Goal: Task Accomplishment & Management: Complete application form

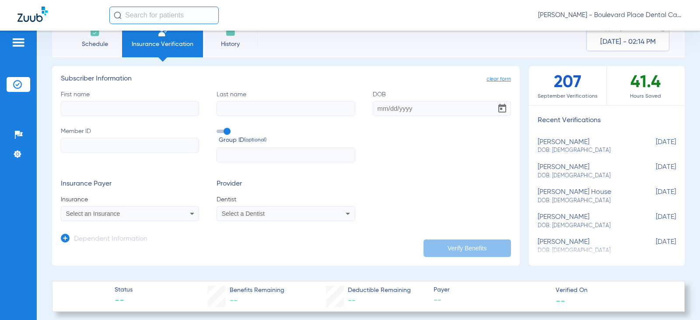
scroll to position [44, 0]
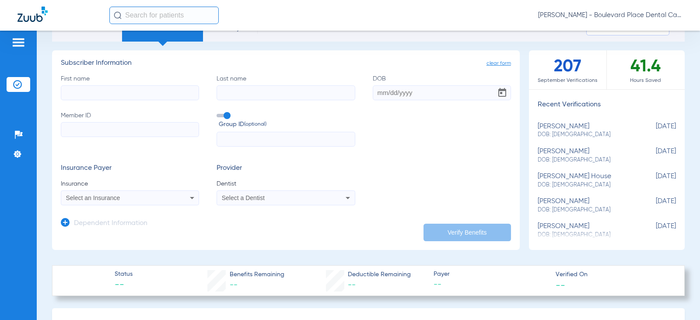
click at [94, 90] on input "First name" at bounding box center [130, 92] width 138 height 15
type input "Tina"
type input "Carone-Bolderiv"
click at [401, 94] on input "DOB" at bounding box center [442, 92] width 138 height 15
type input "12/08/1970"
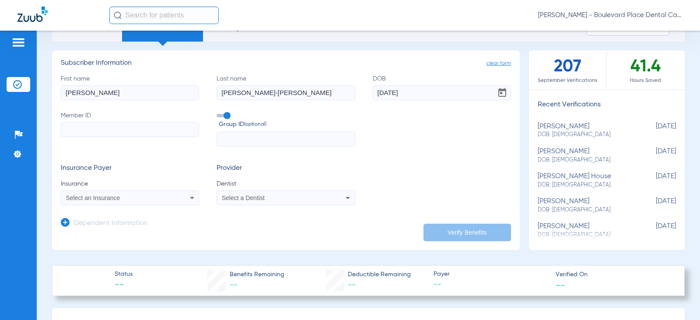
click at [139, 130] on input "Member ID" at bounding box center [130, 129] width 138 height 15
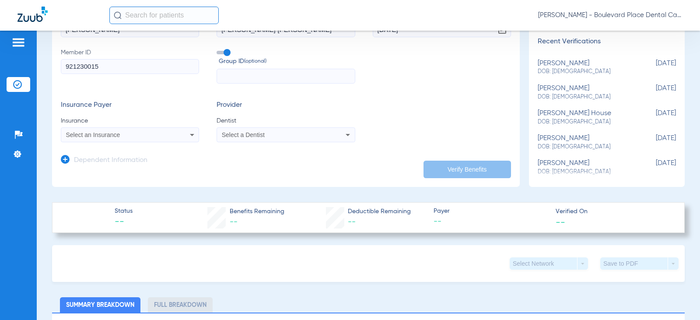
scroll to position [131, 0]
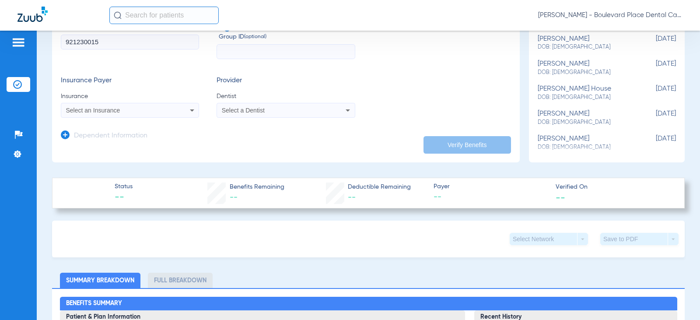
type input "921230015"
click at [134, 109] on div "Select an Insurance" at bounding box center [117, 110] width 103 height 6
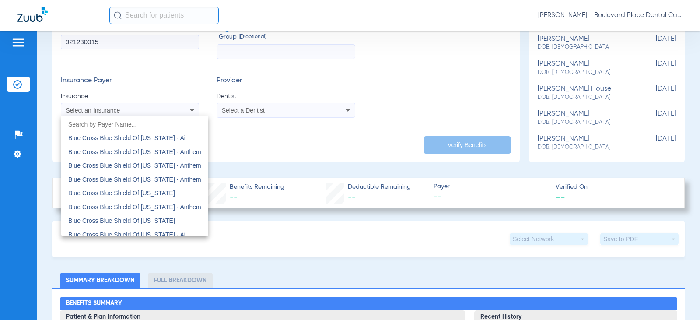
scroll to position [700, 0]
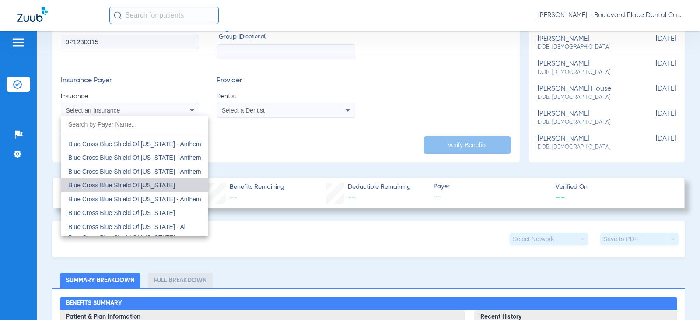
click at [147, 184] on span "Blue Cross Blue Shield Of [US_STATE]" at bounding box center [121, 185] width 107 height 7
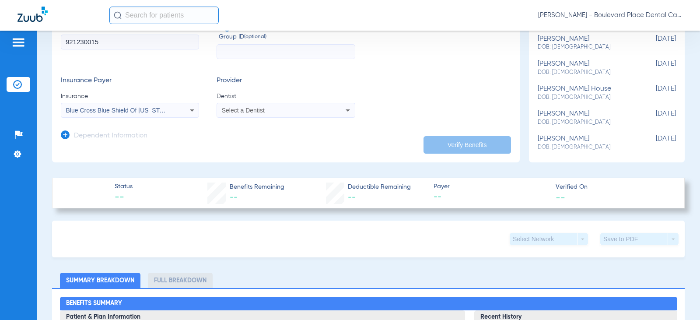
click at [232, 105] on mat-select "Select a Dentist" at bounding box center [286, 110] width 138 height 15
click at [234, 108] on span "Select a Dentist" at bounding box center [243, 110] width 43 height 7
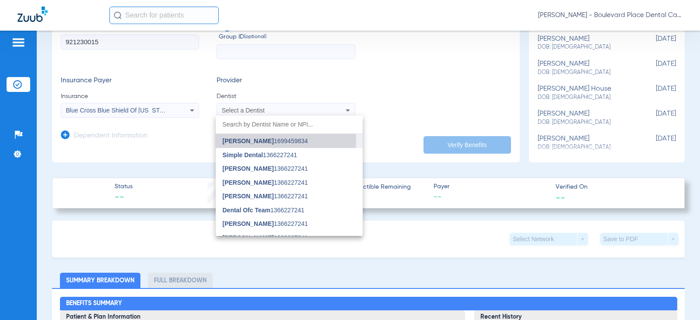
click at [239, 139] on span "[PERSON_NAME]" at bounding box center [248, 140] width 51 height 7
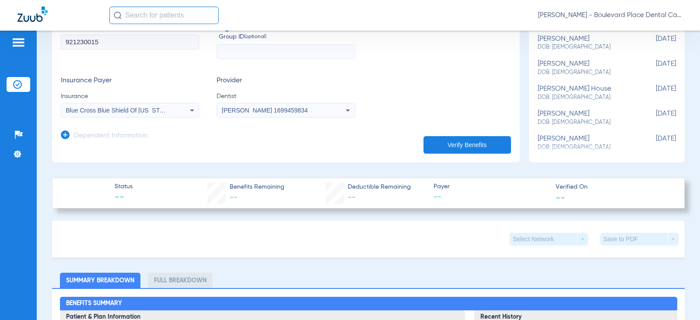
click at [279, 112] on span "[PERSON_NAME] 1699459834" at bounding box center [265, 110] width 86 height 7
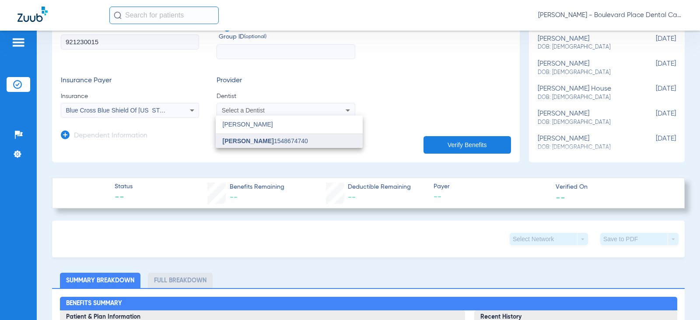
type input "wilson"
click at [277, 142] on span "Zainab Wilson 1548674740" at bounding box center [265, 141] width 85 height 6
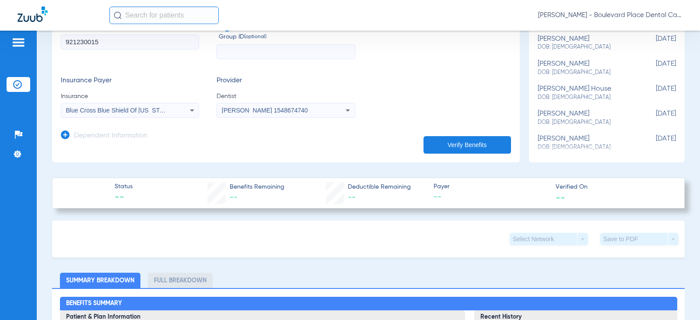
click at [454, 141] on button "Verify Benefits" at bounding box center [468, 145] width 88 height 18
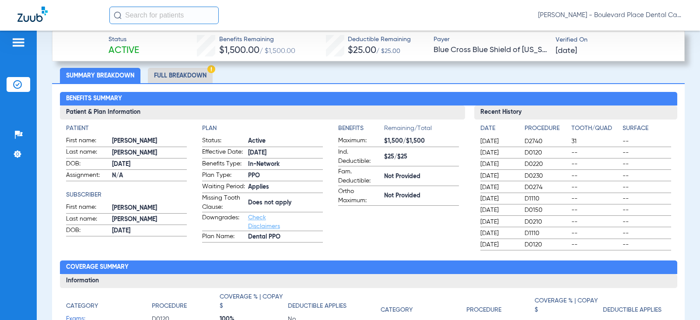
scroll to position [221, 0]
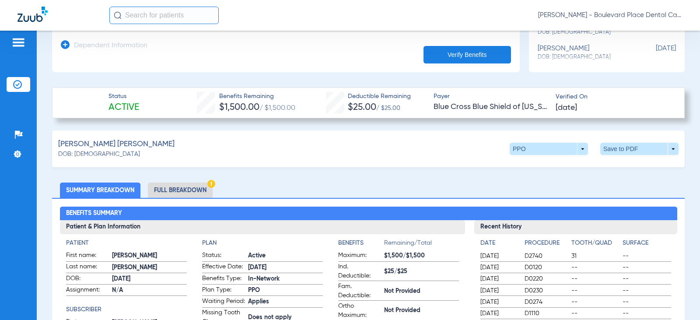
click at [194, 184] on li "Full Breakdown" at bounding box center [180, 190] width 65 height 15
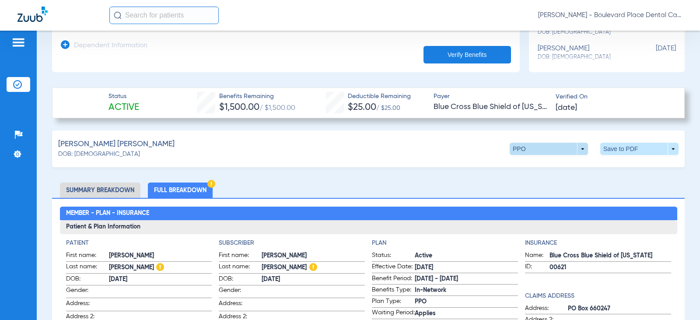
click at [554, 149] on span at bounding box center [549, 149] width 78 height 12
click at [527, 149] on div at bounding box center [350, 160] width 700 height 320
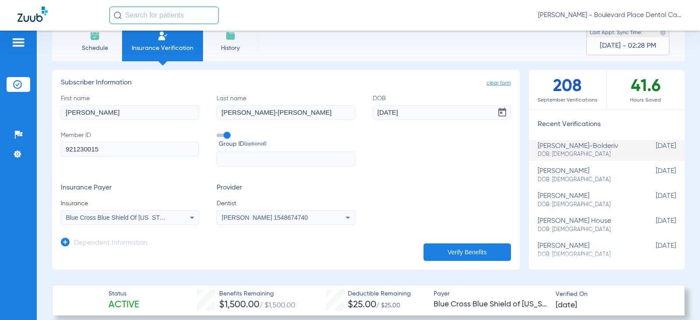
scroll to position [0, 0]
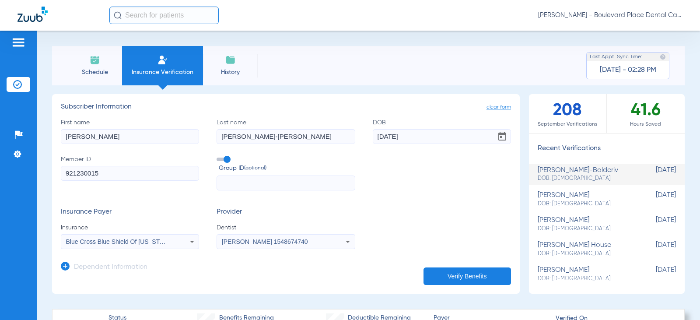
drag, startPoint x: 102, startPoint y: 137, endPoint x: 39, endPoint y: 139, distance: 62.2
click at [39, 139] on div "Schedule Insurance Verification History Last Appt. Sync Time: Today - 02:28 PM …" at bounding box center [369, 175] width 664 height 289
type input "Giuliana"
drag, startPoint x: 244, startPoint y: 135, endPoint x: 174, endPoint y: 138, distance: 70.1
click at [174, 138] on div "First name Giuliana Last name Carone-Bolderiv DOB 12/08/1970 Member ID 92123001…" at bounding box center [286, 154] width 450 height 73
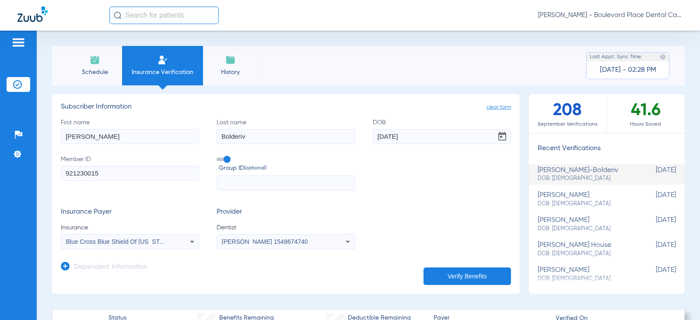
type input "Bolderiv"
drag, startPoint x: 432, startPoint y: 136, endPoint x: 227, endPoint y: 142, distance: 204.9
click at [227, 142] on div "First name Giuliana Last name Bolderiv DOB 12/08/1970 Member ID 921230015 Group…" at bounding box center [286, 154] width 450 height 73
type input "05/10/2010"
click at [462, 270] on button "Verify Benefits" at bounding box center [468, 276] width 88 height 18
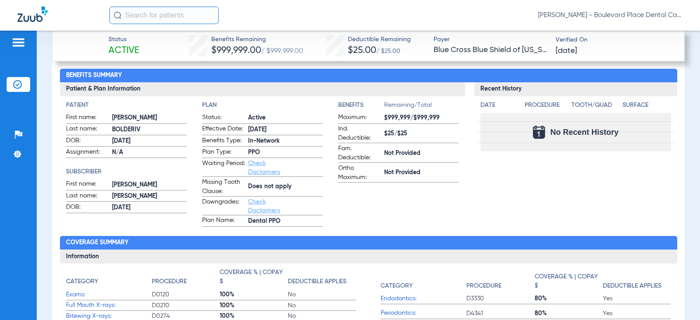
scroll to position [306, 0]
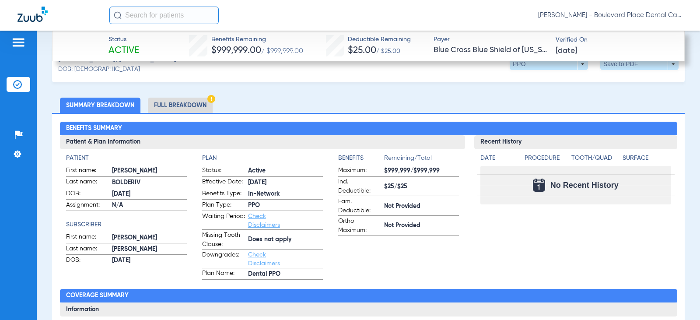
click at [520, 246] on div "Recent History Date Procedure Tooth/Quad Surface No Recent History" at bounding box center [575, 207] width 203 height 144
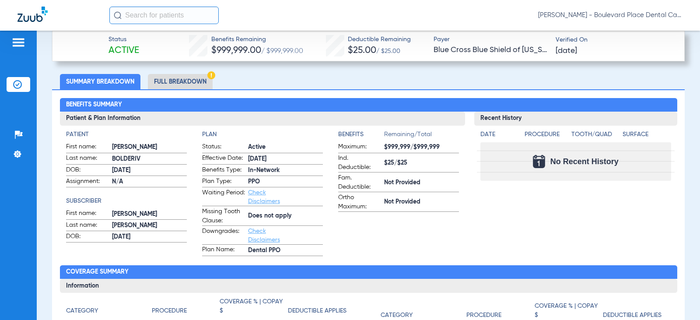
scroll to position [350, 0]
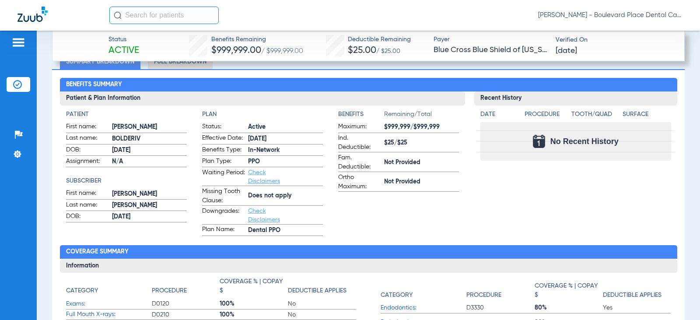
click at [255, 170] on link "Check Disclaimers" at bounding box center [264, 176] width 32 height 15
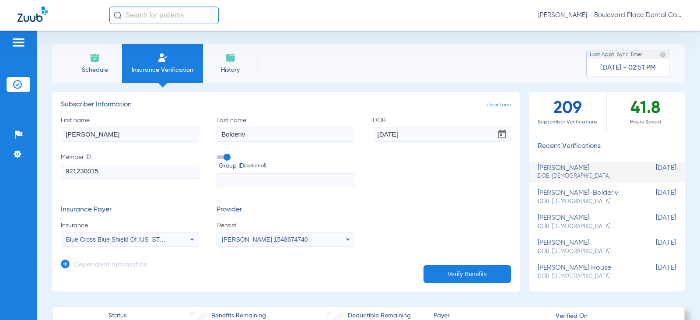
scroll to position [0, 0]
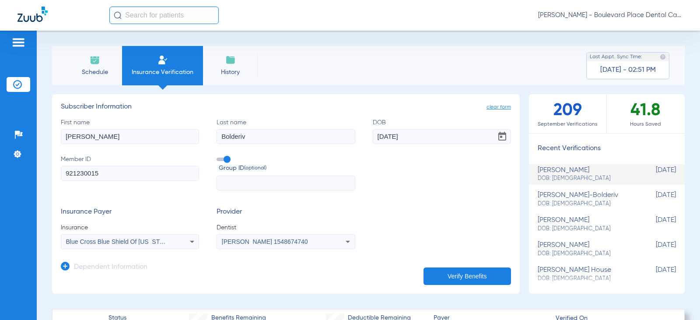
click at [551, 196] on div "tina carone-bolderiv DOB: 12/08/1970" at bounding box center [585, 199] width 95 height 16
type input "Tina"
type input "Carone-Bolderiv"
type input "12/08/1970"
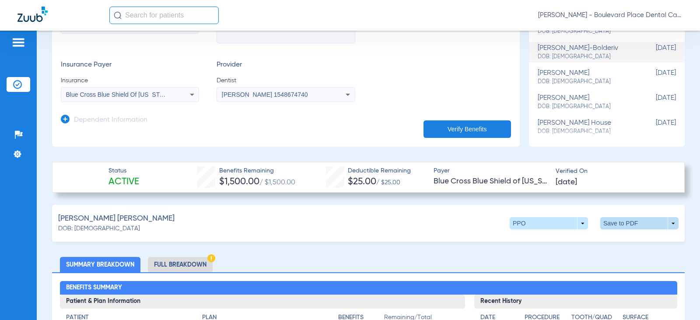
scroll to position [44, 0]
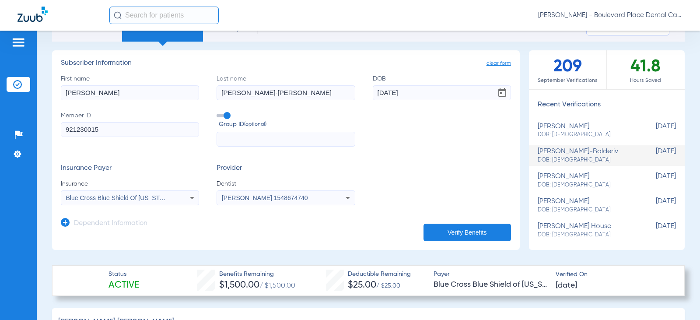
click at [573, 129] on div "giuliana bolderiv DOB: 05/10/2010" at bounding box center [585, 131] width 95 height 16
type input "Giuliana"
type input "Bolderiv"
type input "05/10/2010"
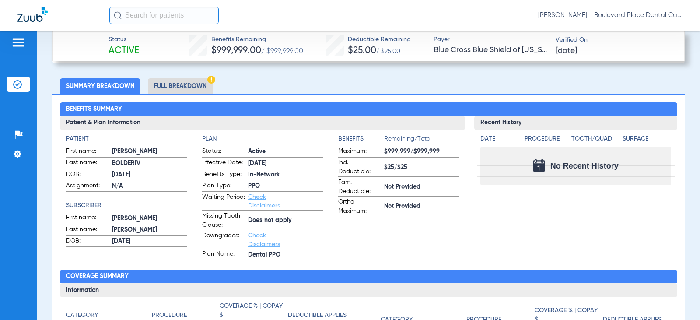
scroll to position [306, 0]
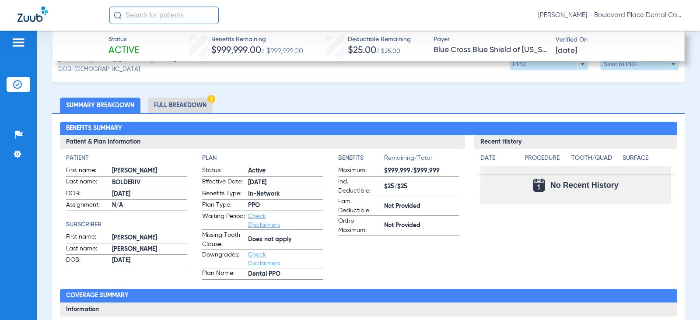
click at [162, 105] on li "Full Breakdown" at bounding box center [180, 105] width 65 height 15
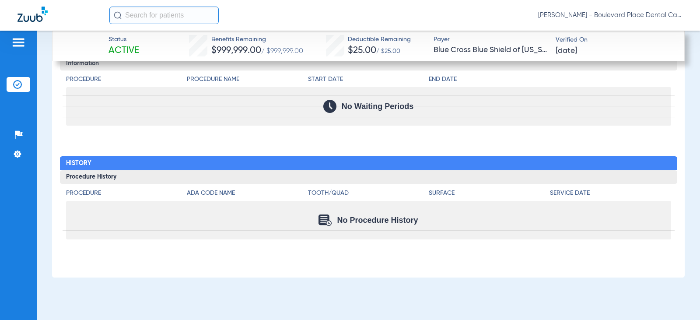
scroll to position [1434, 0]
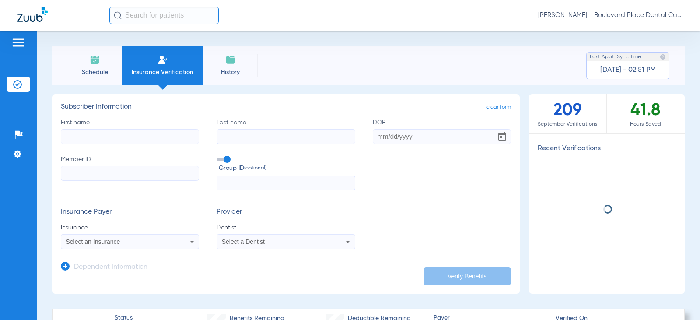
click at [119, 136] on input "First name" at bounding box center [130, 136] width 138 height 15
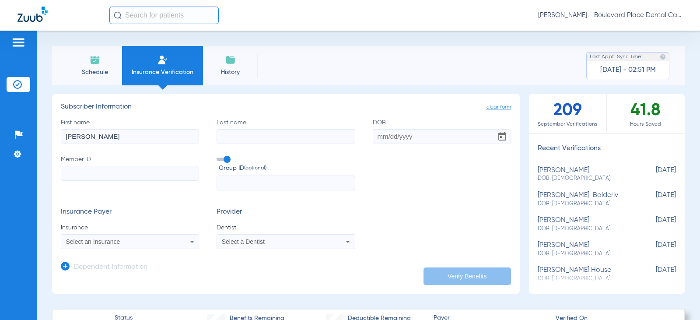
type input "[PERSON_NAME]"
type input "[DATE]"
click at [81, 176] on input "Member ID" at bounding box center [130, 173] width 138 height 15
click at [122, 178] on input "Member ID Required" at bounding box center [130, 173] width 138 height 15
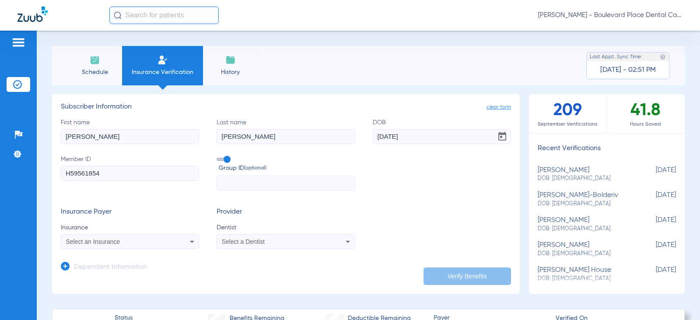
type input "H59561854"
click at [138, 243] on div "Select an Insurance" at bounding box center [117, 242] width 103 height 6
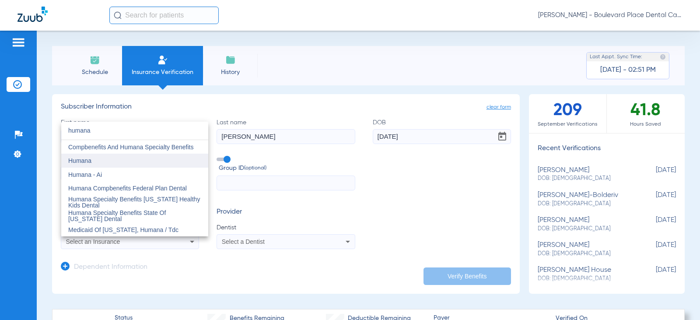
type input "humana"
click at [95, 156] on mat-option "Humana" at bounding box center [134, 161] width 147 height 14
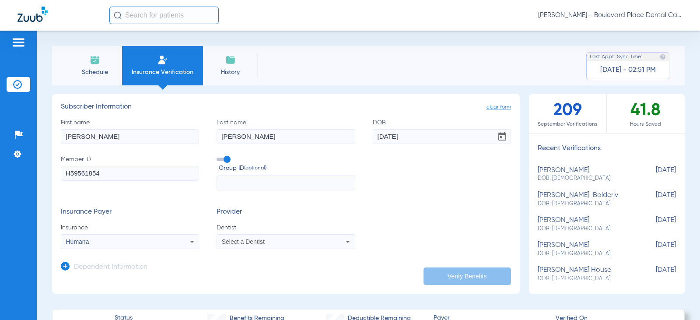
click at [258, 241] on span "Select a Dentist" at bounding box center [243, 241] width 43 height 7
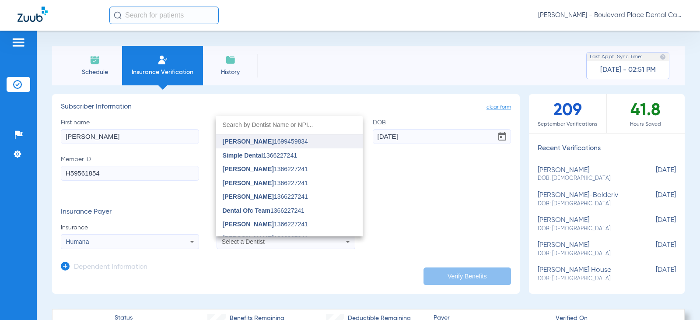
click at [257, 141] on span "[PERSON_NAME]" at bounding box center [248, 141] width 51 height 7
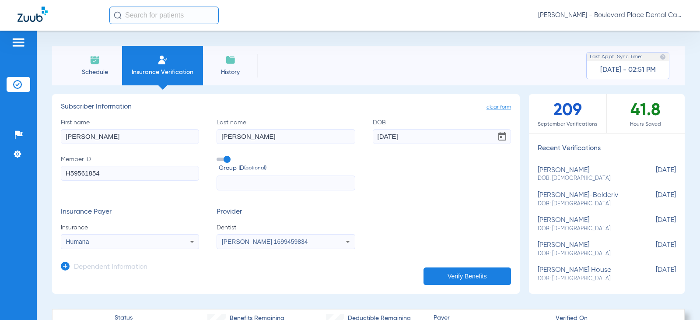
click at [446, 276] on button "Verify Benefits" at bounding box center [468, 276] width 88 height 18
type input "[PERSON_NAME]"
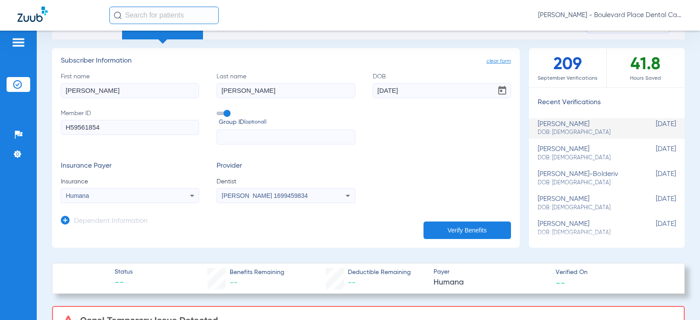
scroll to position [90, 0]
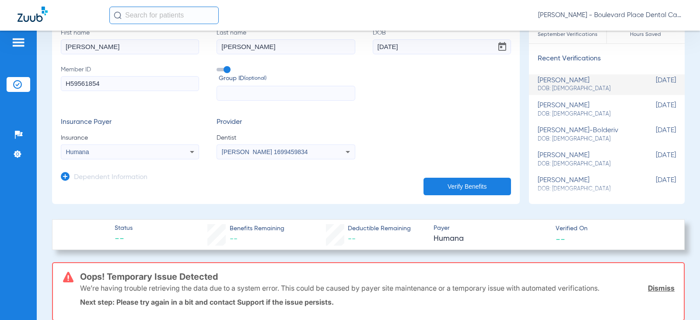
click at [449, 183] on button "Verify Benefits" at bounding box center [468, 187] width 88 height 18
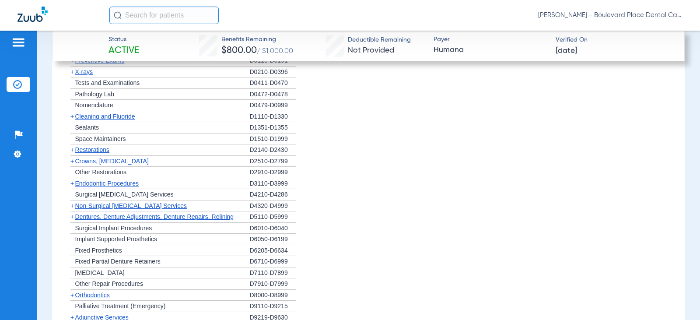
scroll to position [878, 0]
click at [71, 158] on span "+" at bounding box center [72, 160] width 4 height 7
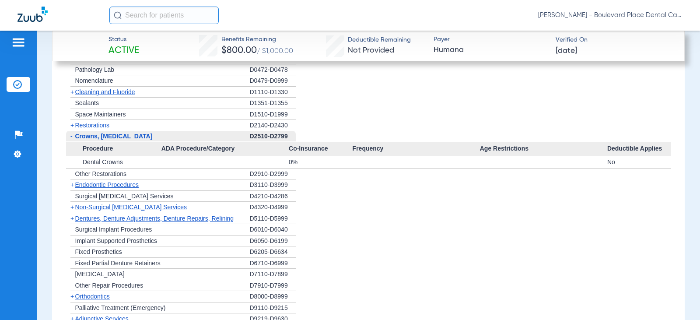
scroll to position [965, 0]
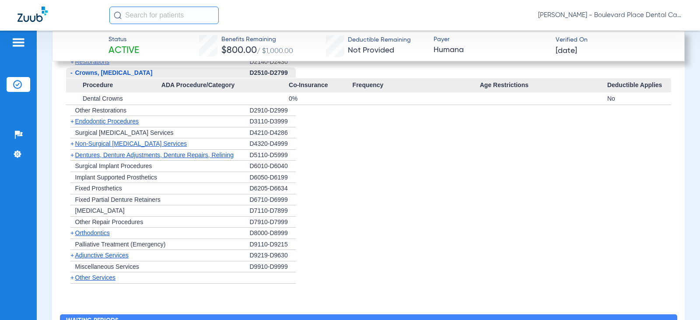
click at [72, 121] on span "+" at bounding box center [72, 121] width 4 height 7
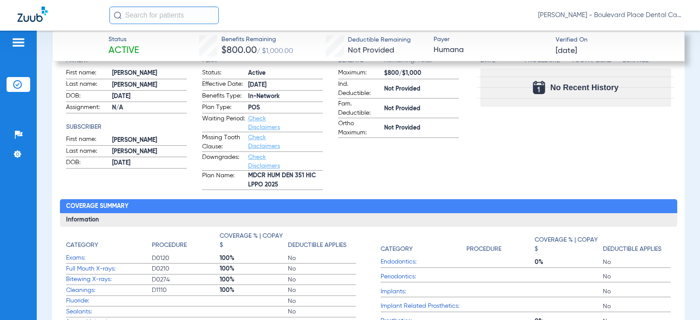
scroll to position [90, 0]
